Goal: Transaction & Acquisition: Subscribe to service/newsletter

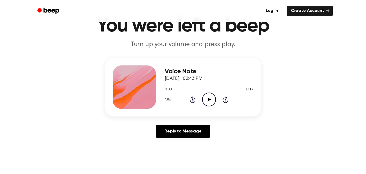
scroll to position [27, 0]
click at [206, 100] on icon "Play Audio" at bounding box center [209, 99] width 14 height 14
click at [213, 102] on icon "Pause Audio" at bounding box center [209, 99] width 14 height 14
click at [209, 99] on icon at bounding box center [209, 100] width 3 height 4
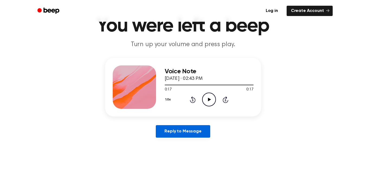
click at [184, 128] on link "Reply to Message" at bounding box center [183, 131] width 54 height 12
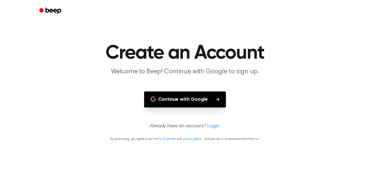
click at [190, 100] on button "Continue with Google" at bounding box center [185, 99] width 82 height 16
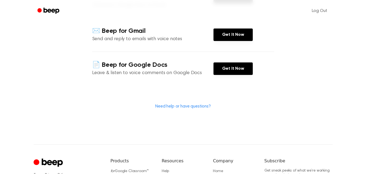
scroll to position [136, 0]
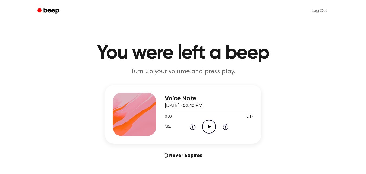
scroll to position [27, 0]
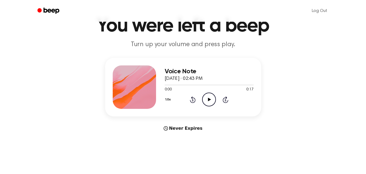
click at [191, 129] on div "Never Expires" at bounding box center [183, 128] width 156 height 7
drag, startPoint x: 175, startPoint y: 129, endPoint x: 206, endPoint y: 127, distance: 31.5
click at [203, 127] on div "Never Expires" at bounding box center [183, 128] width 156 height 7
click at [210, 126] on div "Never Expires" at bounding box center [183, 128] width 156 height 7
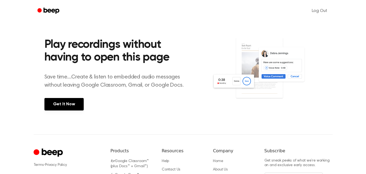
scroll to position [54, 0]
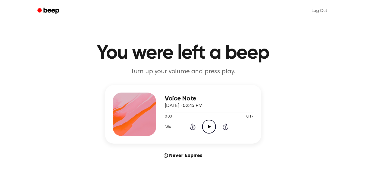
scroll to position [27, 0]
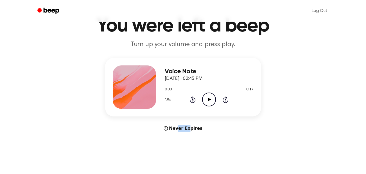
drag, startPoint x: 180, startPoint y: 128, endPoint x: 189, endPoint y: 129, distance: 9.6
click at [189, 129] on div "Never Expires" at bounding box center [183, 128] width 156 height 7
click at [214, 125] on div "Never Expires" at bounding box center [183, 128] width 156 height 7
click at [212, 99] on icon "Play Audio" at bounding box center [209, 99] width 14 height 14
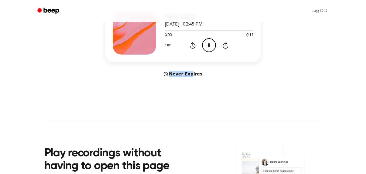
drag, startPoint x: 176, startPoint y: 75, endPoint x: 191, endPoint y: 75, distance: 15.7
click at [191, 75] on div "Never Expires" at bounding box center [183, 74] width 156 height 7
click at [212, 78] on main "You were left a beep Turn up your volume and press play. Voice Note September 6…" at bounding box center [183, 81] width 366 height 324
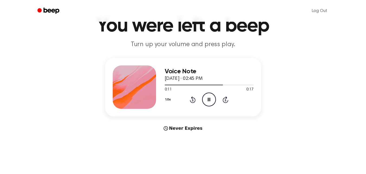
scroll to position [0, 0]
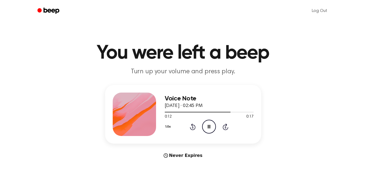
click at [47, 9] on icon "Beep" at bounding box center [48, 11] width 23 height 8
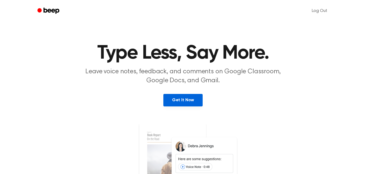
click at [181, 99] on link "Get It Now" at bounding box center [183, 100] width 39 height 12
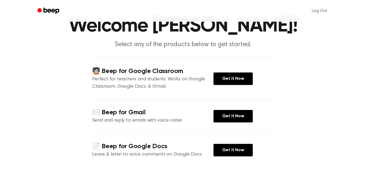
scroll to position [54, 0]
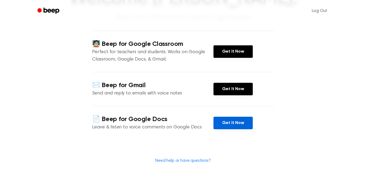
click at [246, 124] on link "Get It Now" at bounding box center [233, 123] width 39 height 12
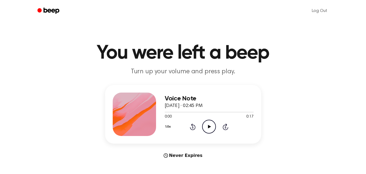
scroll to position [27, 0]
